Goal: Entertainment & Leisure: Consume media (video, audio)

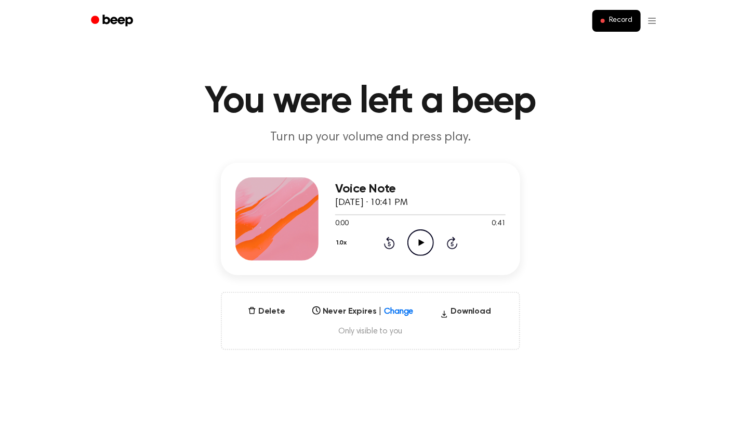
click at [414, 239] on icon "Play Audio" at bounding box center [420, 242] width 27 height 27
click at [389, 241] on icon at bounding box center [389, 242] width 11 height 12
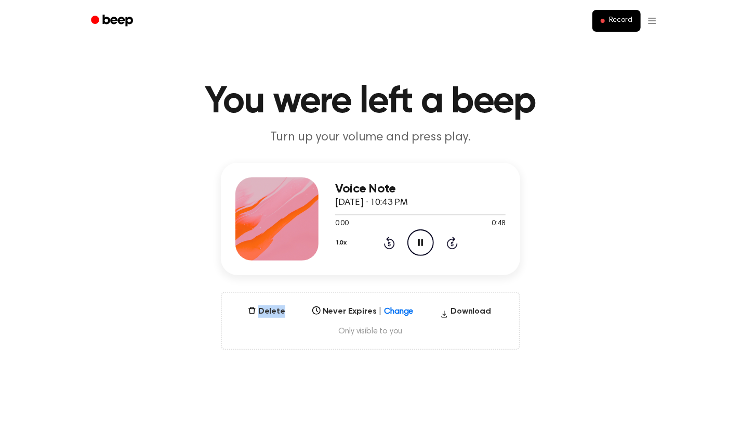
click at [389, 241] on icon at bounding box center [389, 242] width 11 height 12
